Goal: Transaction & Acquisition: Purchase product/service

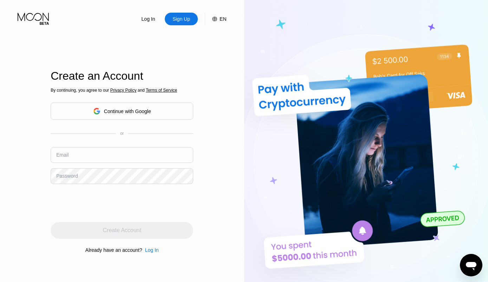
click at [321, 13] on img at bounding box center [366, 155] width 244 height 310
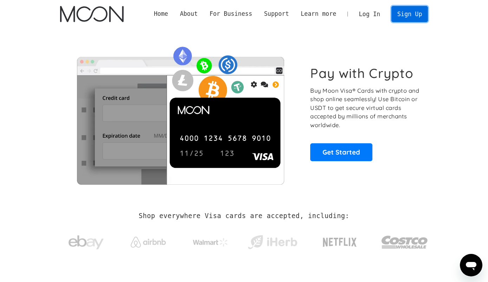
click at [413, 16] on link "Sign Up" at bounding box center [409, 14] width 37 height 16
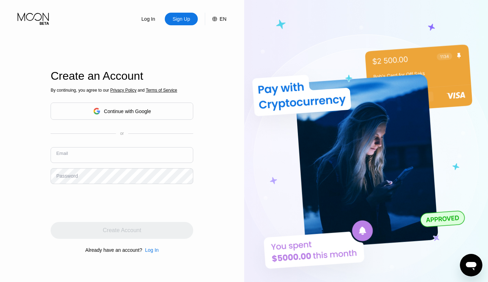
click at [103, 153] on input "text" at bounding box center [122, 155] width 143 height 16
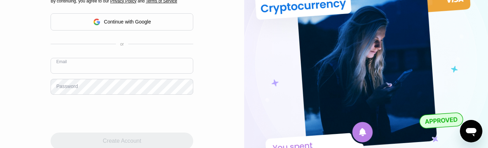
scroll to position [48, 0]
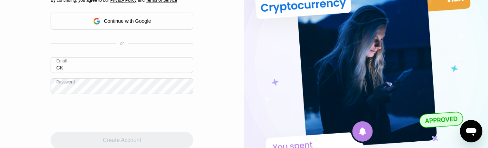
click at [76, 57] on input "CK" at bounding box center [122, 65] width 143 height 16
type input "C"
type input "[EMAIL_ADDRESS][DOMAIN_NAME]"
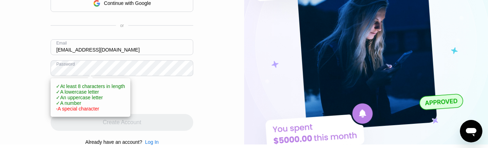
scroll to position [66, 0]
click at [340, 80] on div "Log In Sign Up EN Language Select an item Save Create an Account By continuing,…" at bounding box center [244, 39] width 488 height 211
click at [322, 81] on div "Log In Sign Up EN Language Select an item Save Create an Account By continuing,…" at bounding box center [244, 39] width 488 height 211
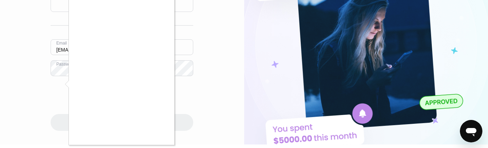
scroll to position [22, 0]
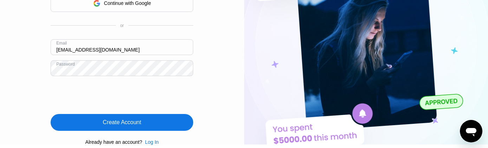
click at [146, 114] on div "Create Account" at bounding box center [122, 122] width 143 height 17
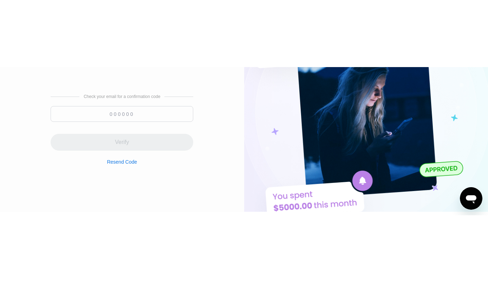
scroll to position [0, 0]
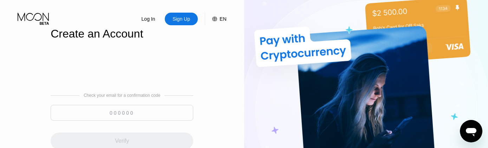
click at [146, 105] on input at bounding box center [122, 113] width 143 height 16
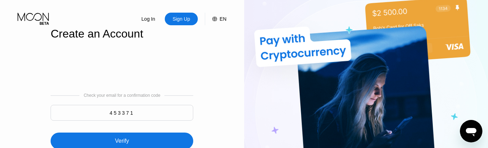
type input "453371"
click at [163, 133] on div "Verify" at bounding box center [122, 141] width 143 height 17
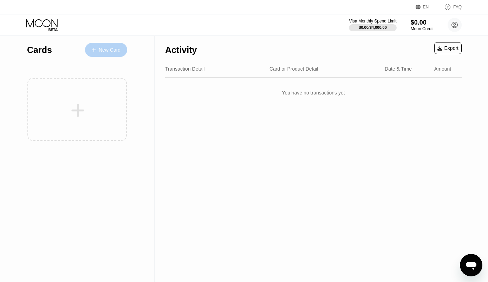
click at [102, 50] on div "New Card" at bounding box center [110, 50] width 22 height 6
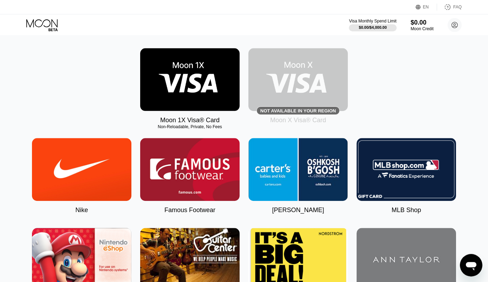
scroll to position [95, 0]
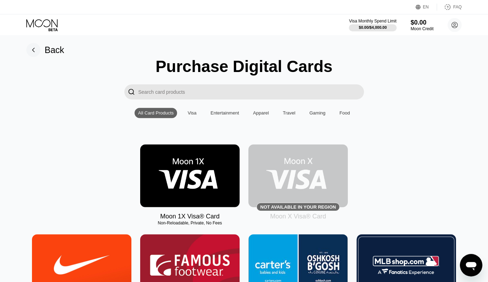
scroll to position [6, 0]
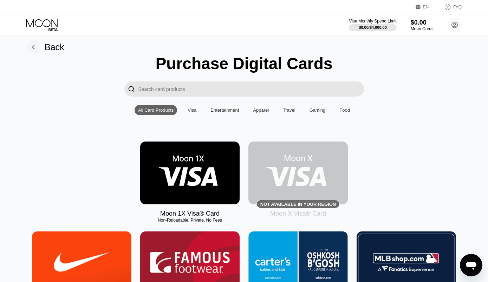
click at [196, 110] on div "Visa" at bounding box center [191, 109] width 9 height 5
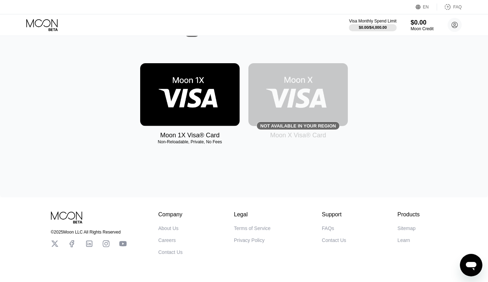
scroll to position [6, 0]
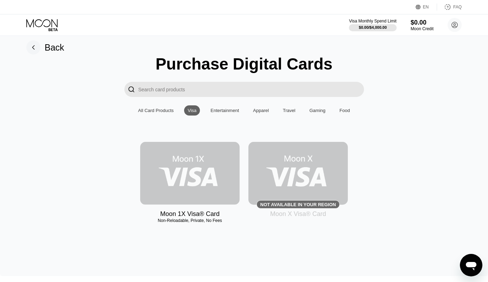
click at [210, 169] on img at bounding box center [189, 173] width 99 height 63
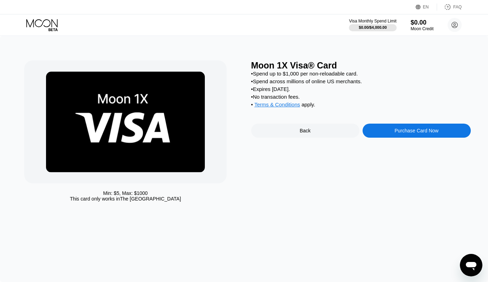
scroll to position [22, 0]
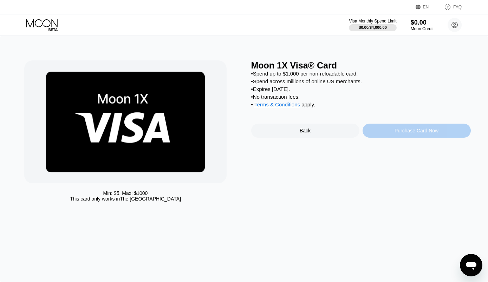
click at [403, 133] on div "Purchase Card Now" at bounding box center [416, 131] width 44 height 6
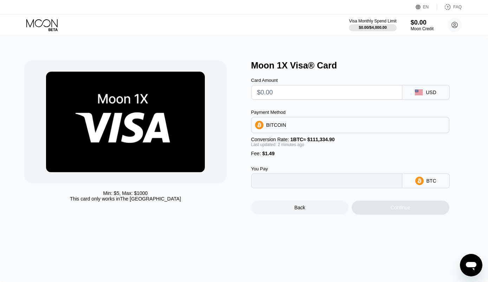
type input "0"
click at [343, 97] on input "text" at bounding box center [326, 92] width 139 height 14
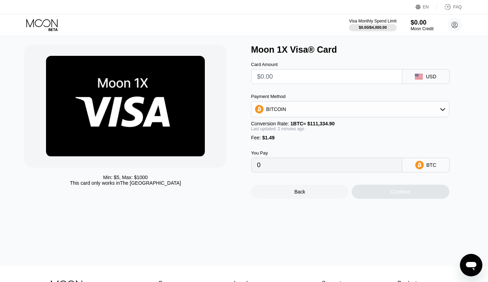
scroll to position [0, 0]
